Goal: Information Seeking & Learning: Learn about a topic

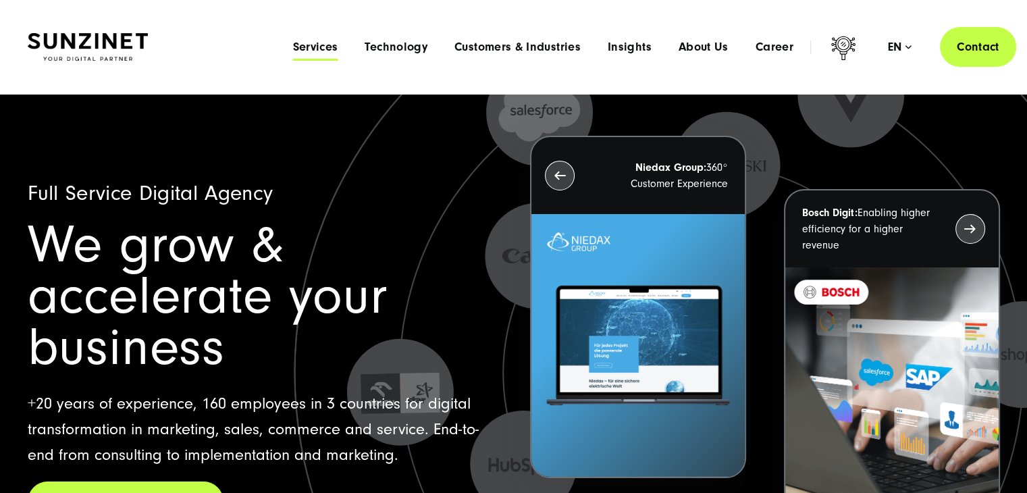
click at [309, 43] on span "Services" at bounding box center [314, 48] width 45 height 14
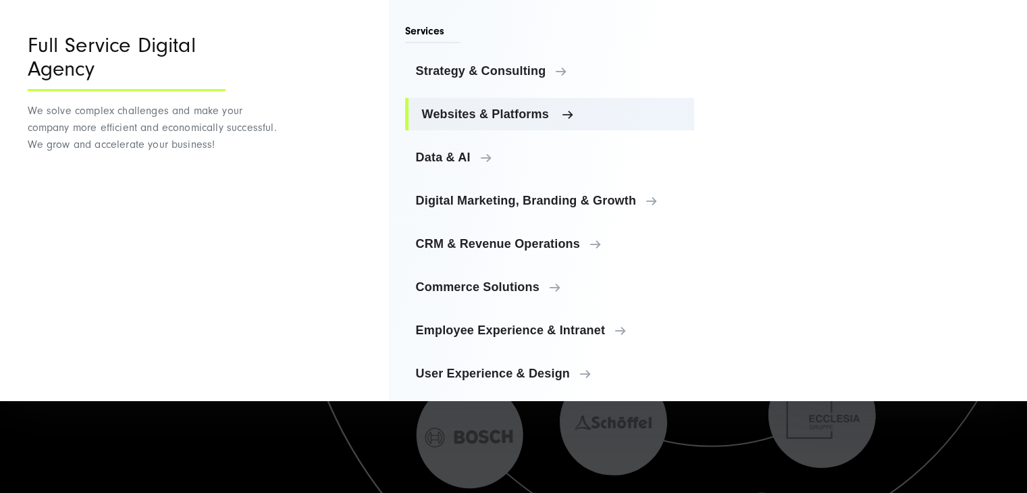
click at [477, 115] on span "Websites & Platforms" at bounding box center [553, 114] width 262 height 14
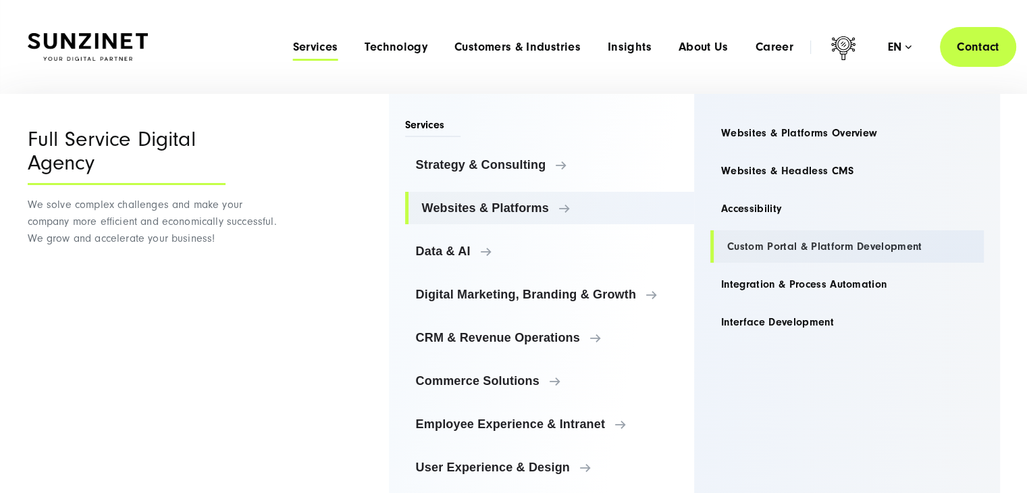
click at [789, 248] on link "Custom Portal & Platform Development" at bounding box center [846, 246] width 273 height 32
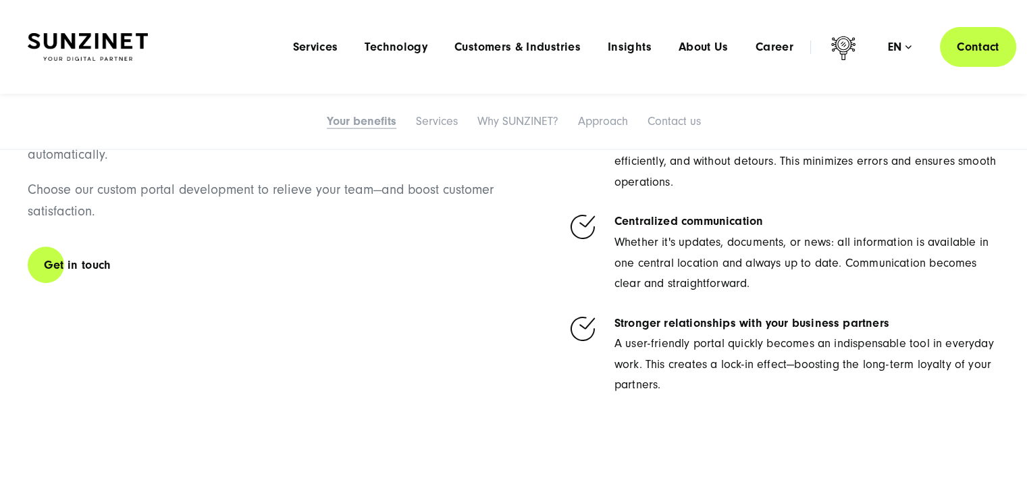
scroll to position [338, 0]
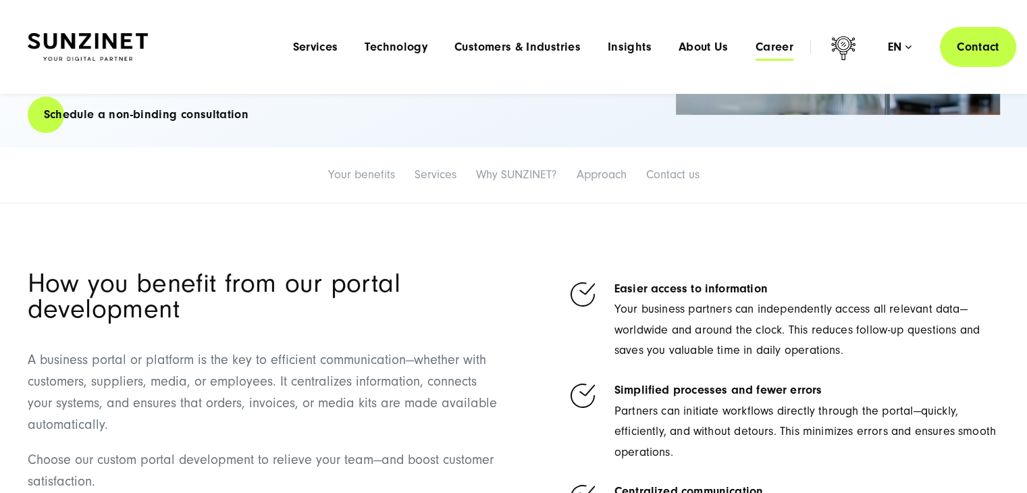
click at [775, 46] on span "Career" at bounding box center [774, 48] width 38 height 14
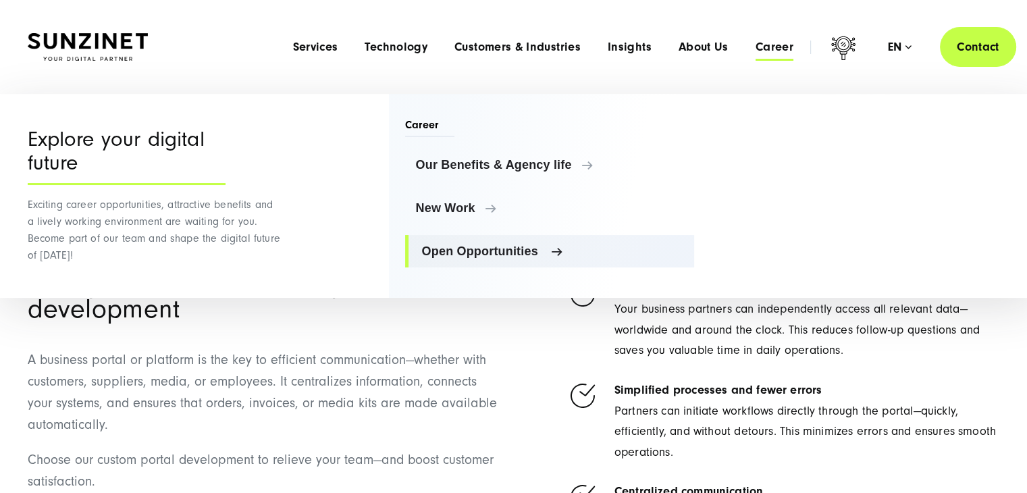
click at [465, 243] on link "Open Opportunities" at bounding box center [550, 251] width 290 height 32
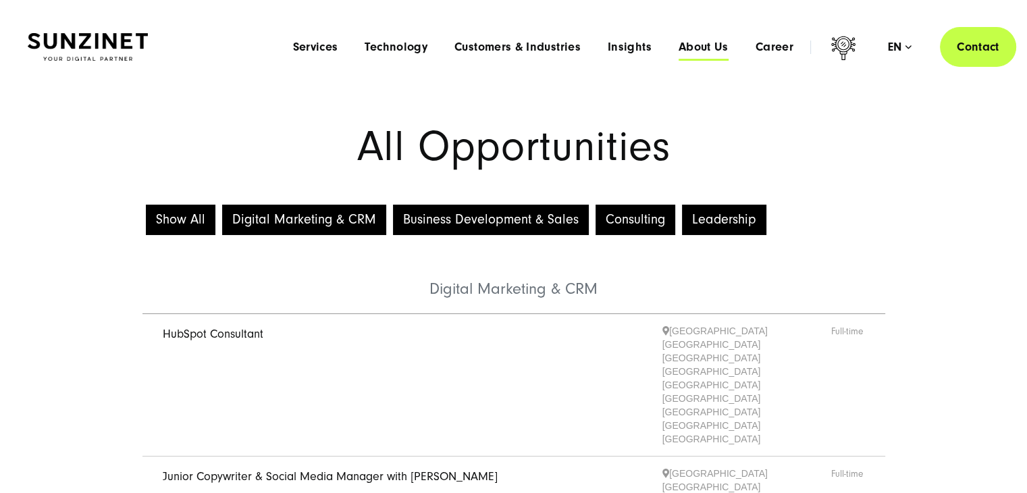
click at [700, 53] on span "About Us" at bounding box center [703, 48] width 50 height 14
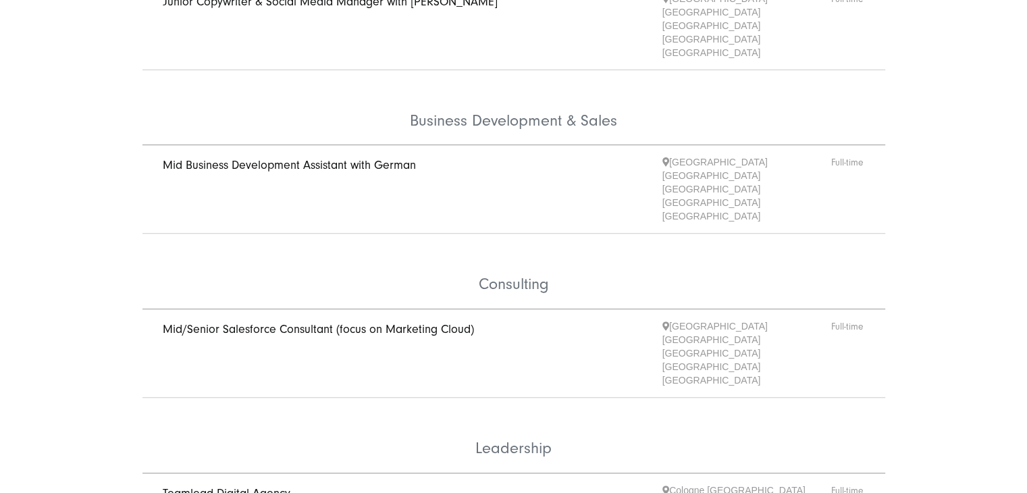
scroll to position [2673, 0]
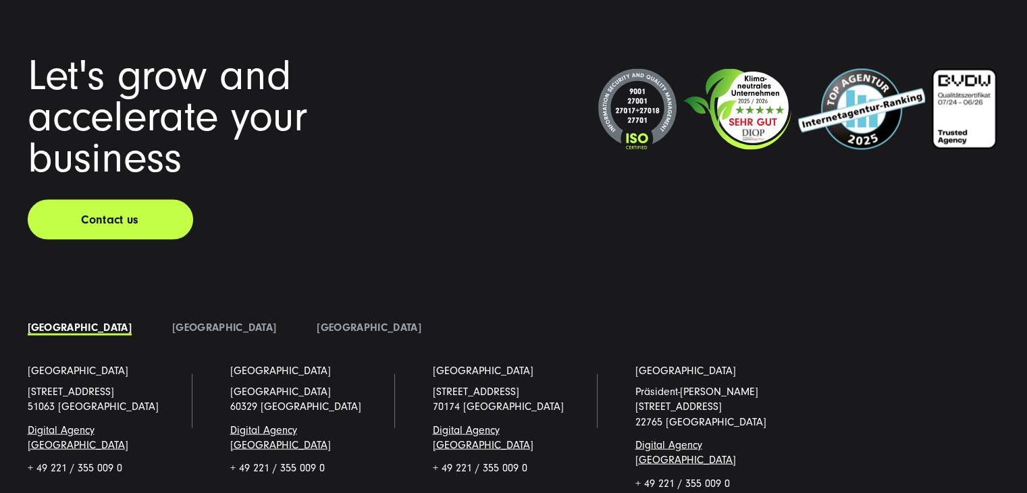
click at [317, 321] on link "[GEOGRAPHIC_DATA]" at bounding box center [369, 327] width 104 height 12
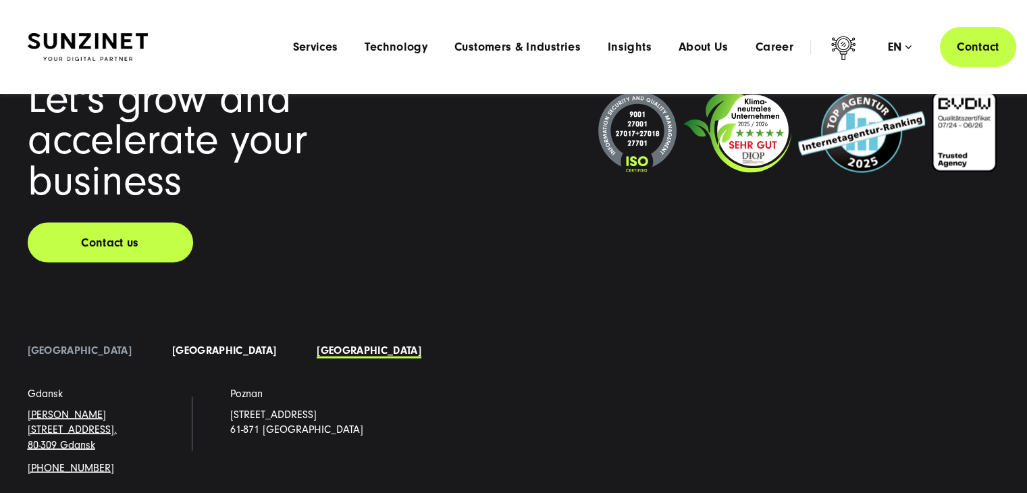
click at [172, 344] on link "[GEOGRAPHIC_DATA]" at bounding box center [224, 350] width 104 height 12
